Goal: Find contact information: Find contact information

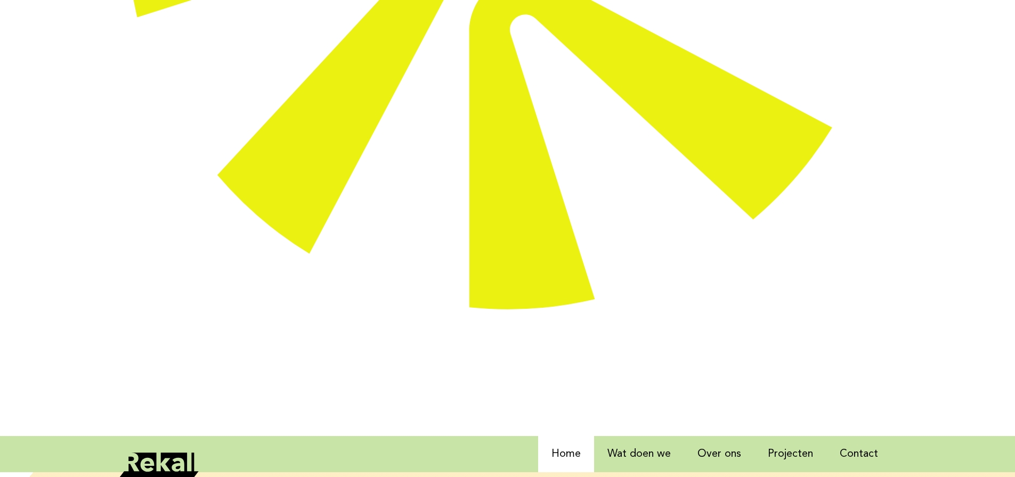
scroll to position [581, 0]
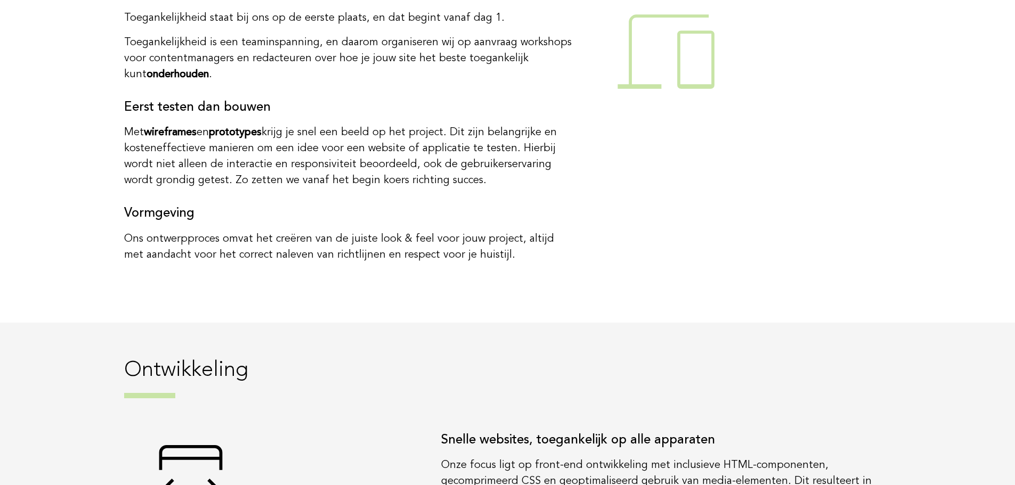
scroll to position [2551, 0]
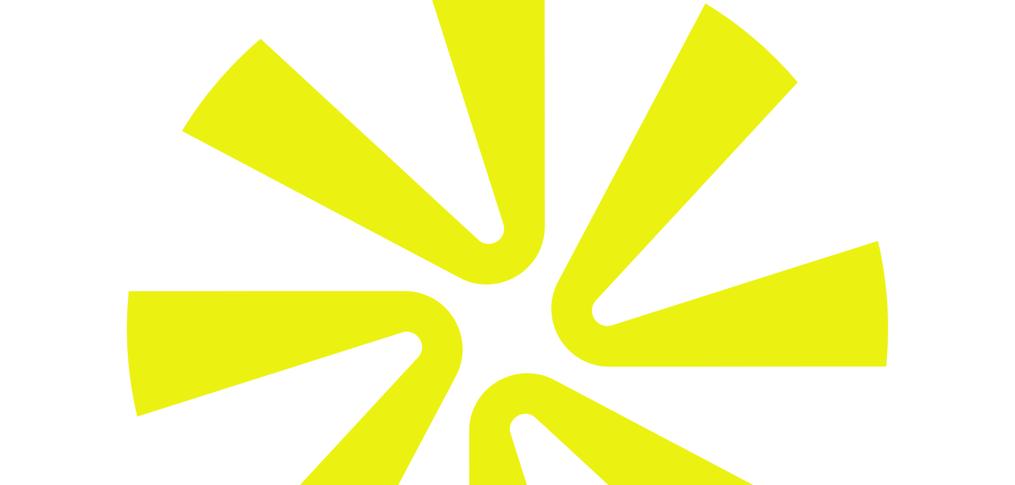
scroll to position [180, 0]
